Goal: Task Accomplishment & Management: Complete application form

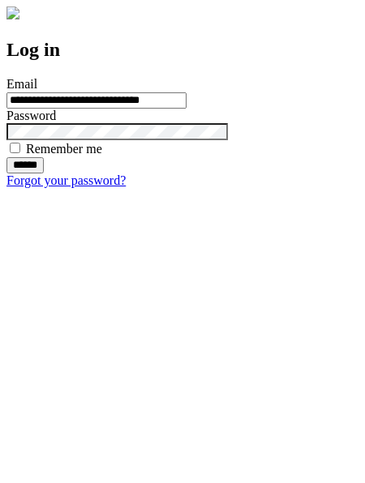
type input "**********"
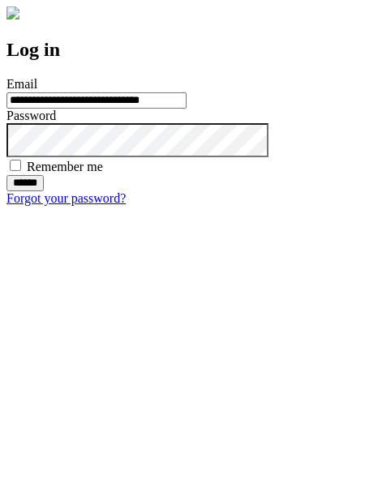
click at [44, 191] on input "******" at bounding box center [24, 183] width 37 height 16
